Goal: Task Accomplishment & Management: Use online tool/utility

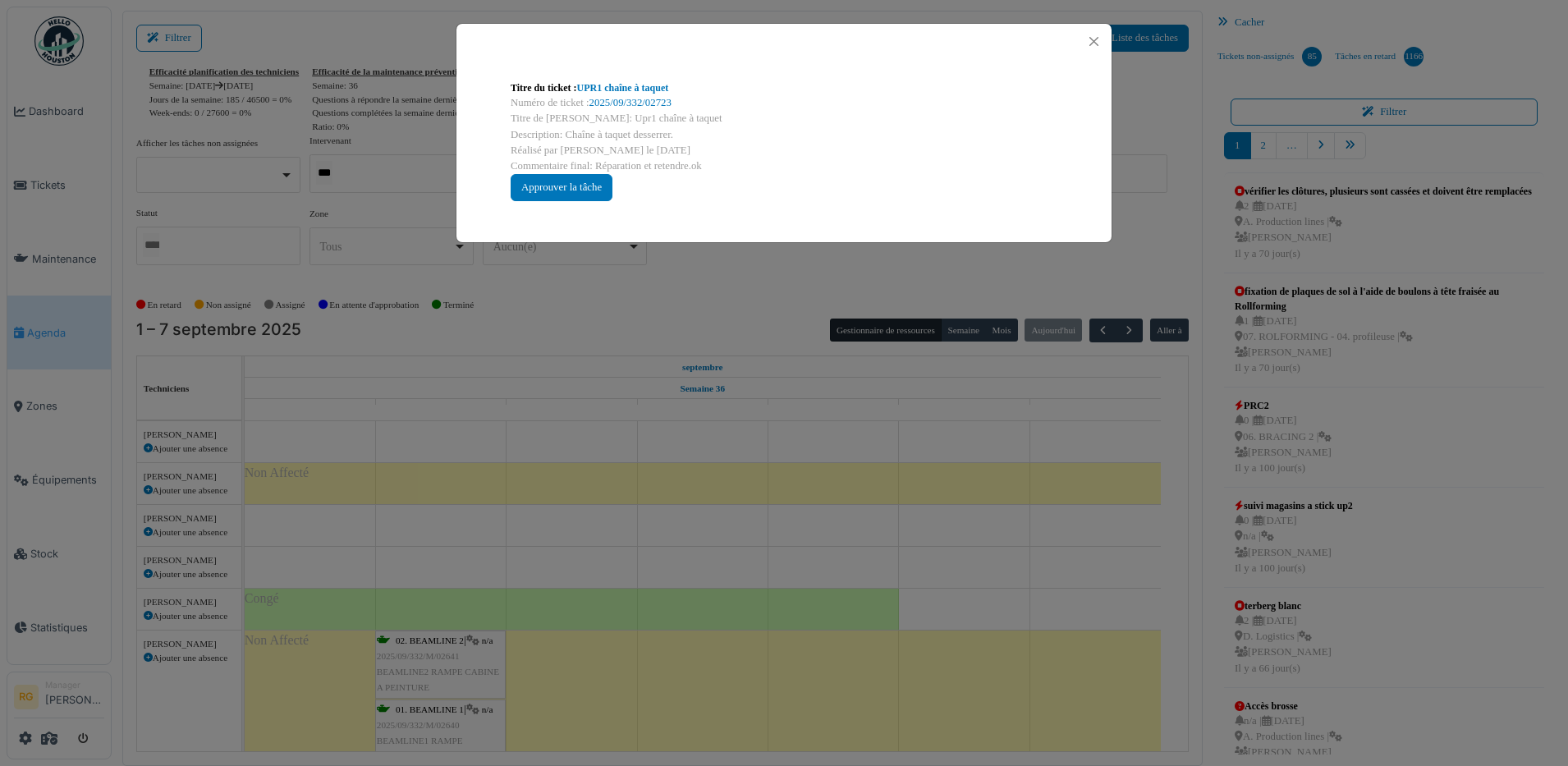
scroll to position [411, 0]
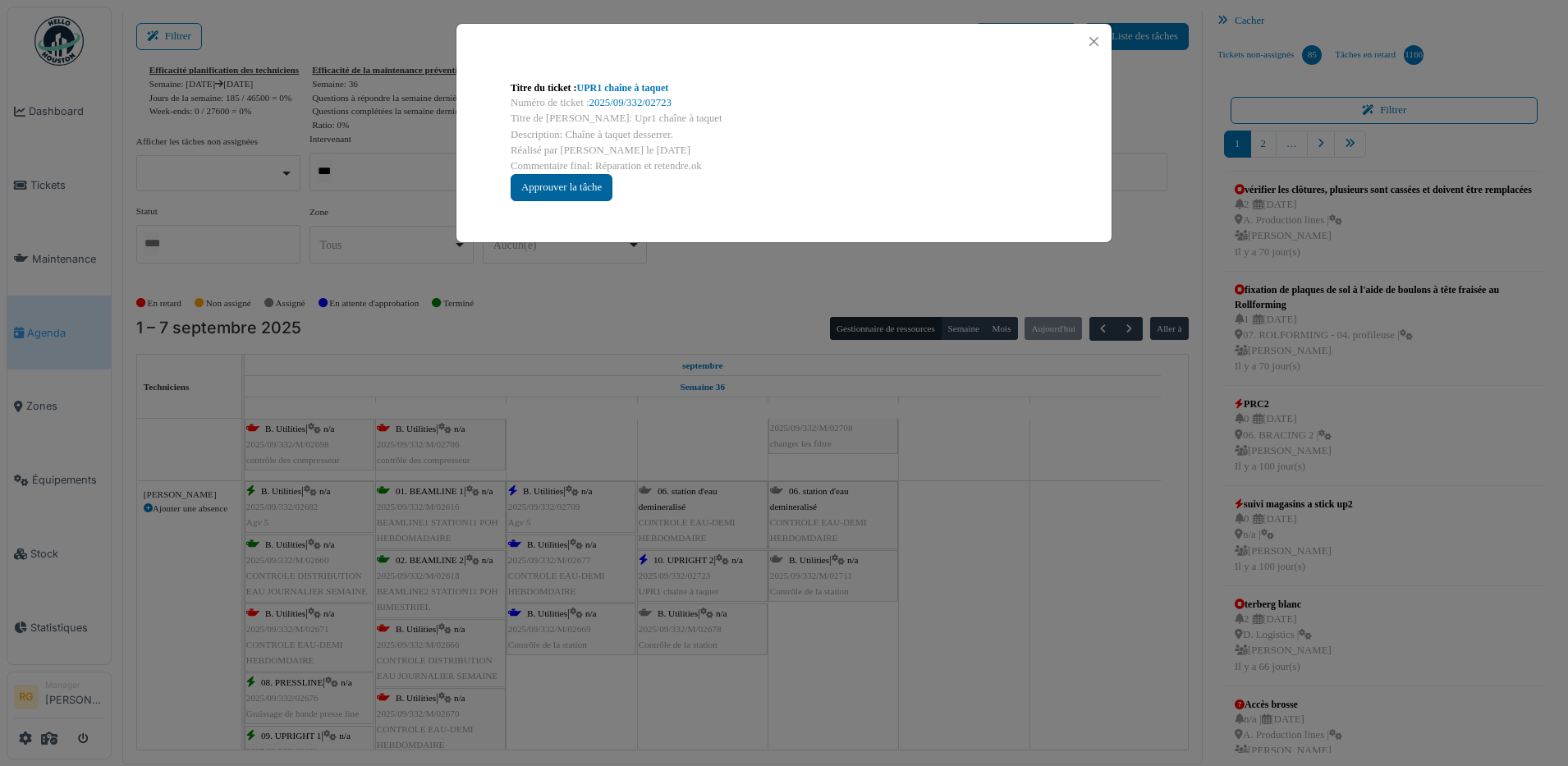
click at [562, 188] on div "Approuver la tâche" at bounding box center [561, 188] width 102 height 27
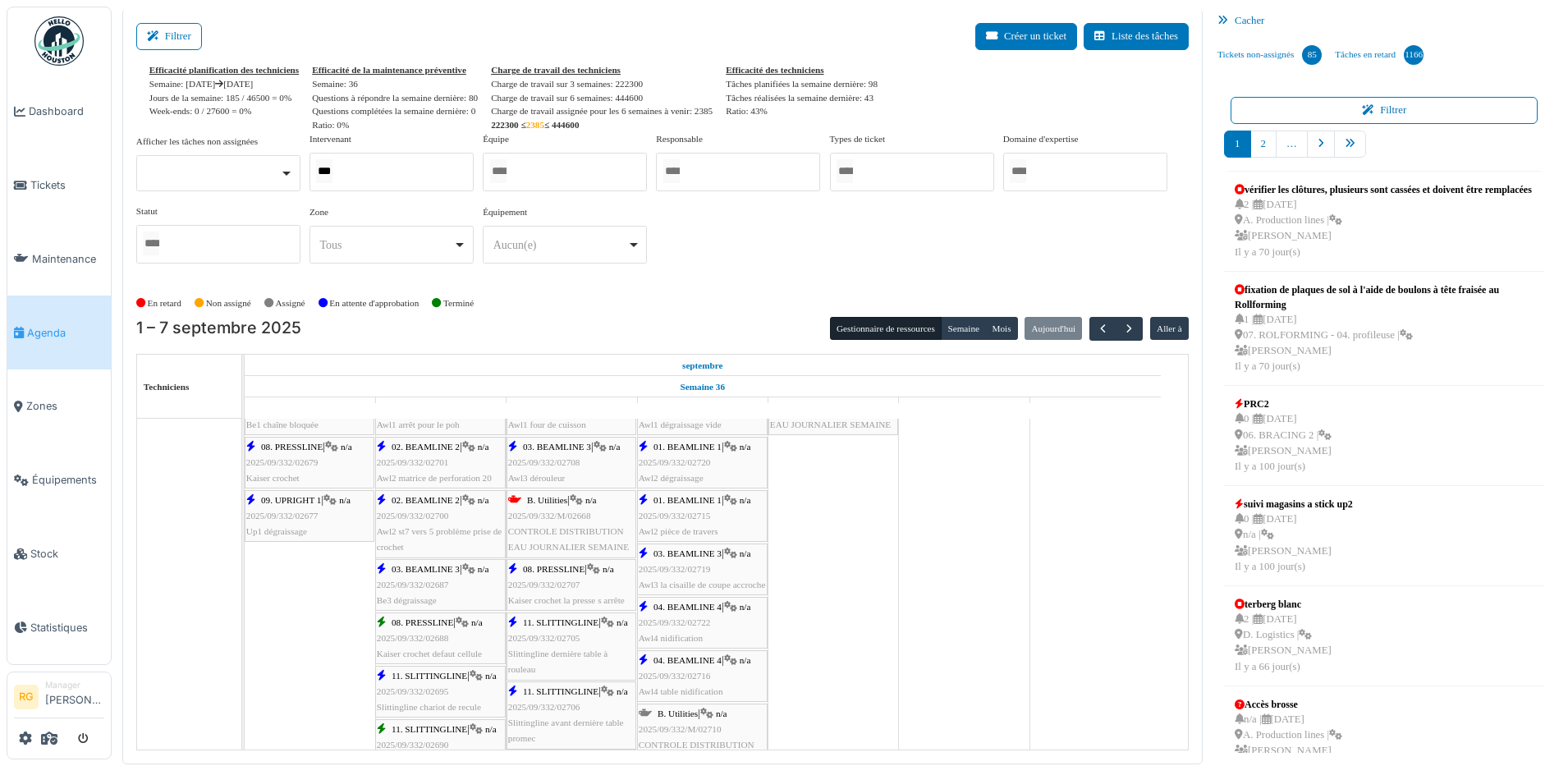
scroll to position [0, 0]
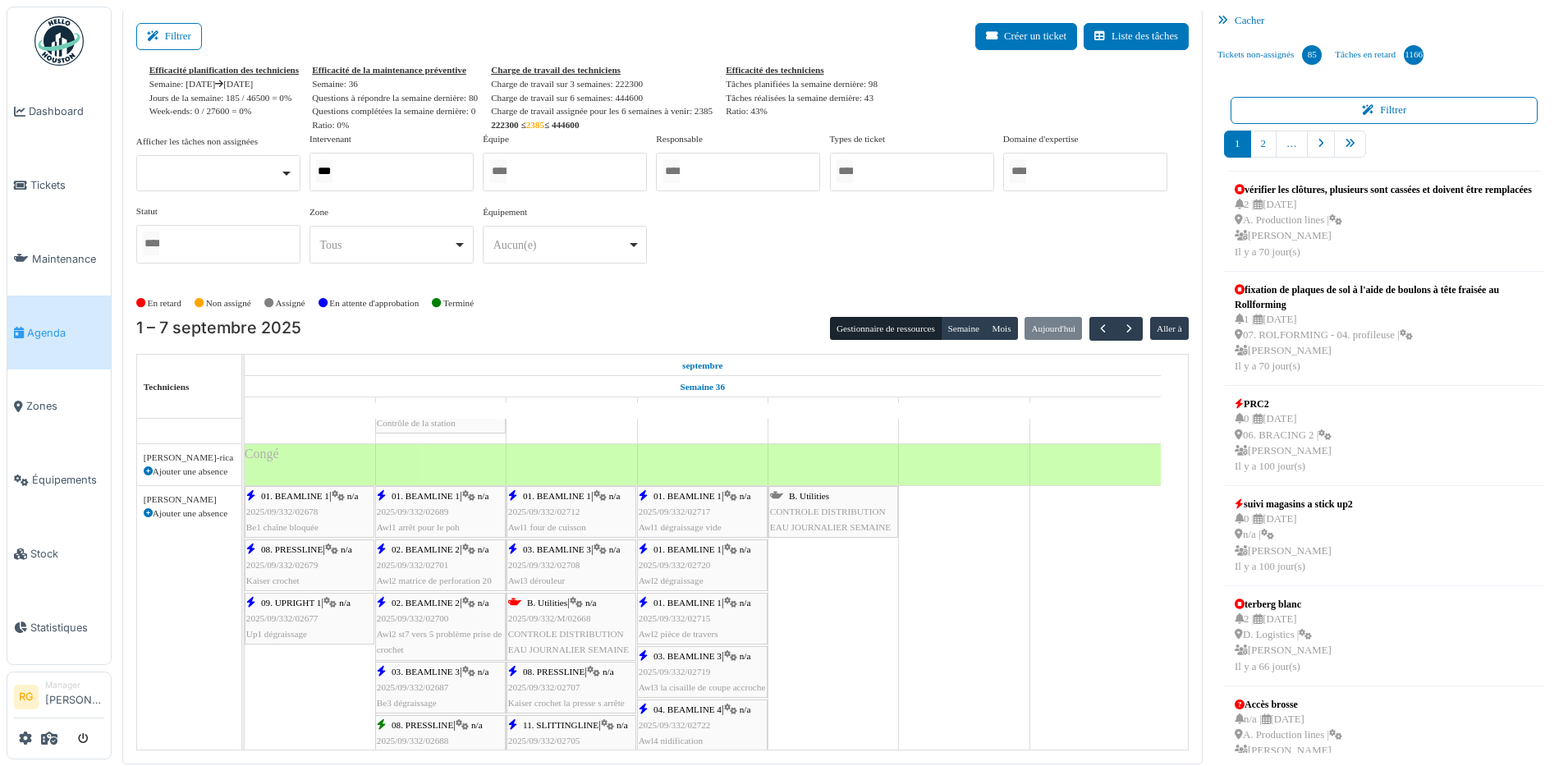
click at [310, 513] on span "2025/09/332/02678" at bounding box center [283, 511] width 73 height 10
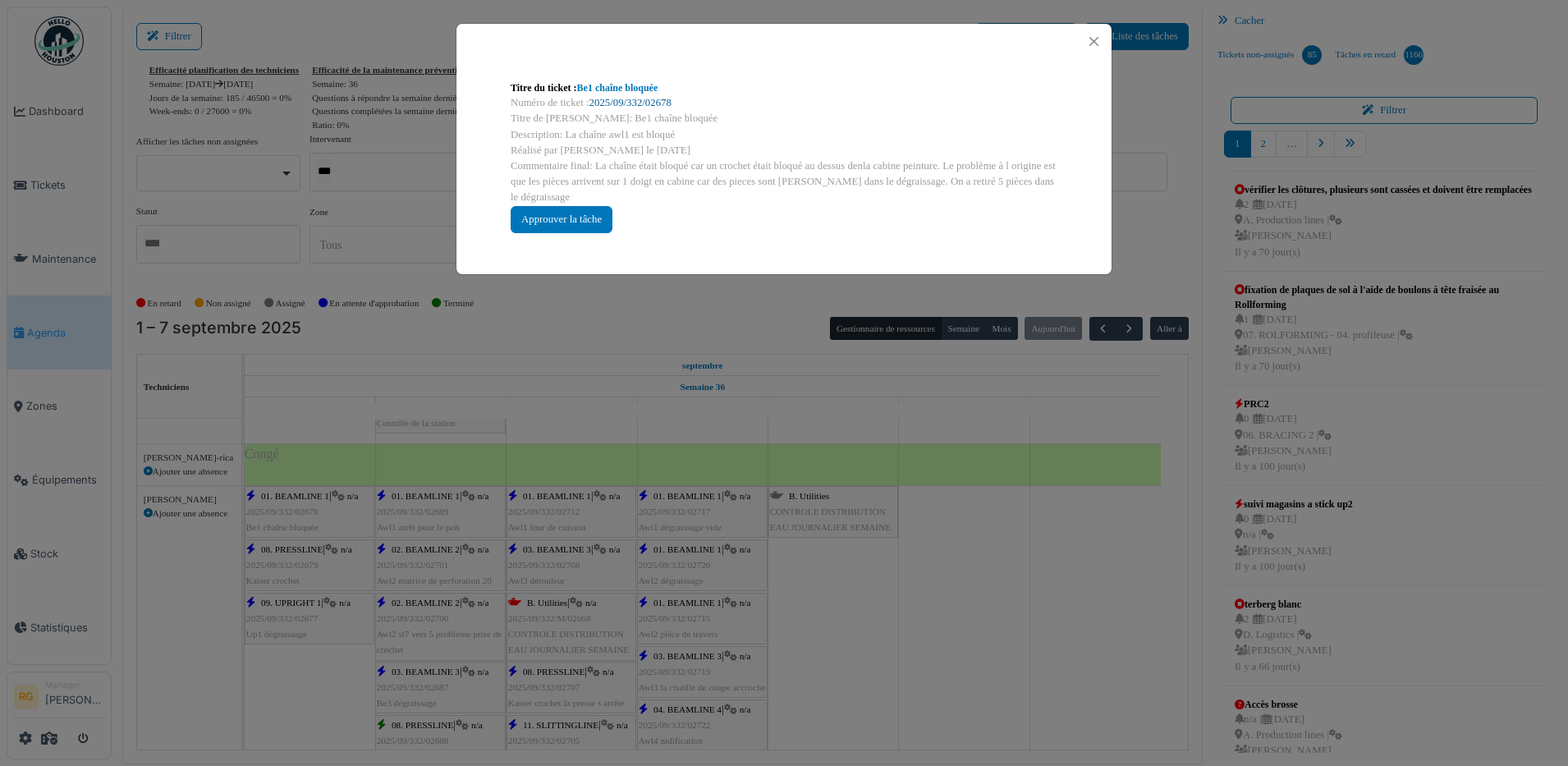
click at [634, 102] on link "2025/09/332/02678" at bounding box center [630, 102] width 82 height 12
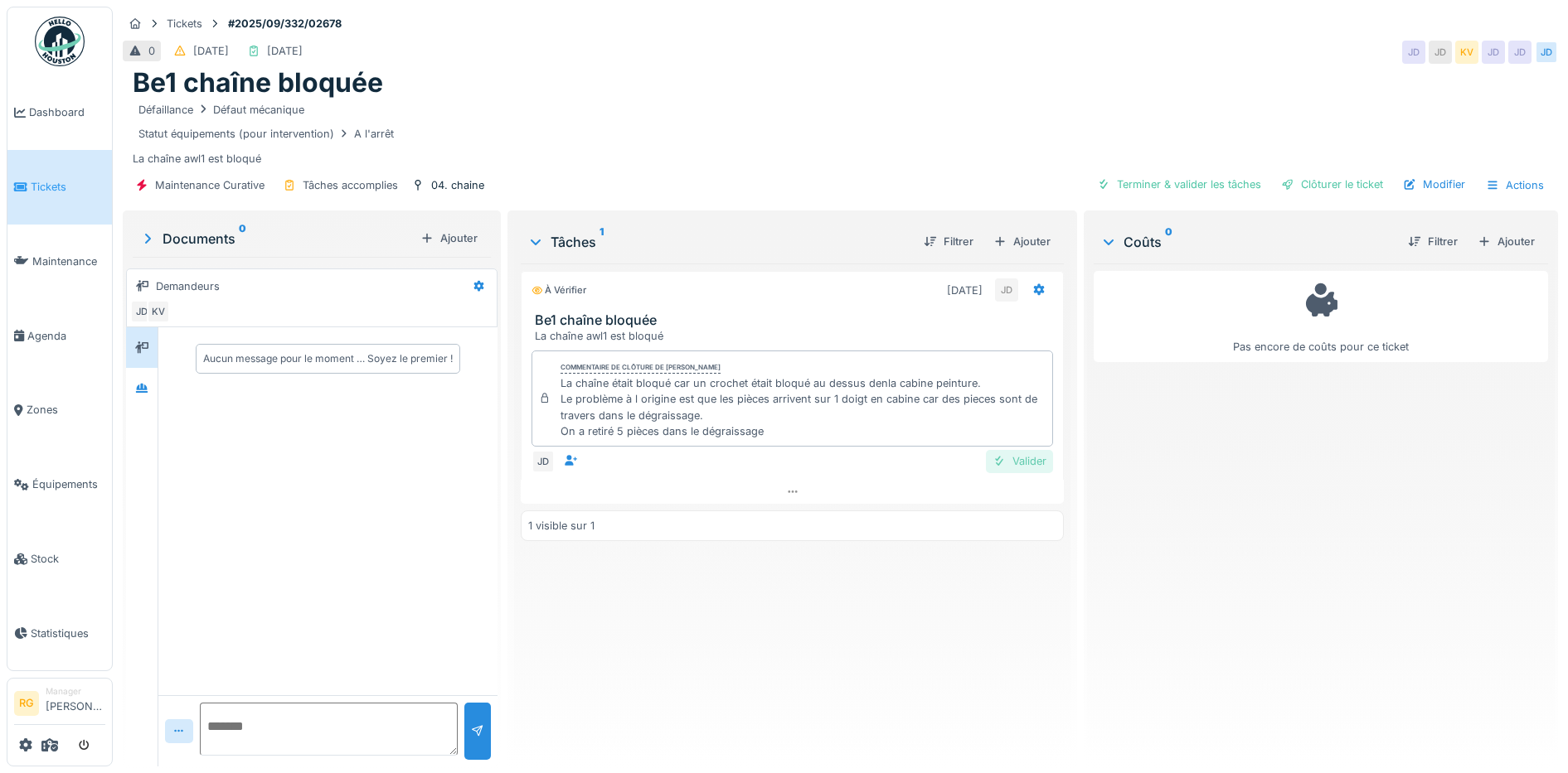
click at [1022, 460] on div "Valider" at bounding box center [1019, 461] width 67 height 22
